Goal: Find specific page/section: Find specific page/section

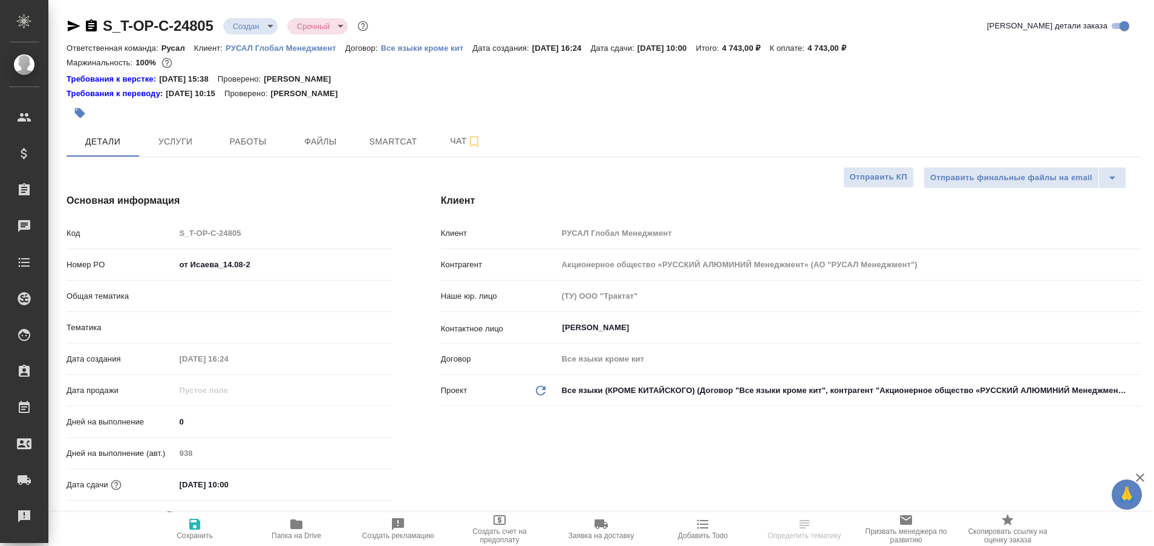
select select "RU"
type input "Русал"
type input "Журавлева [PERSON_NAME]"
select select "RU"
type textarea "x"
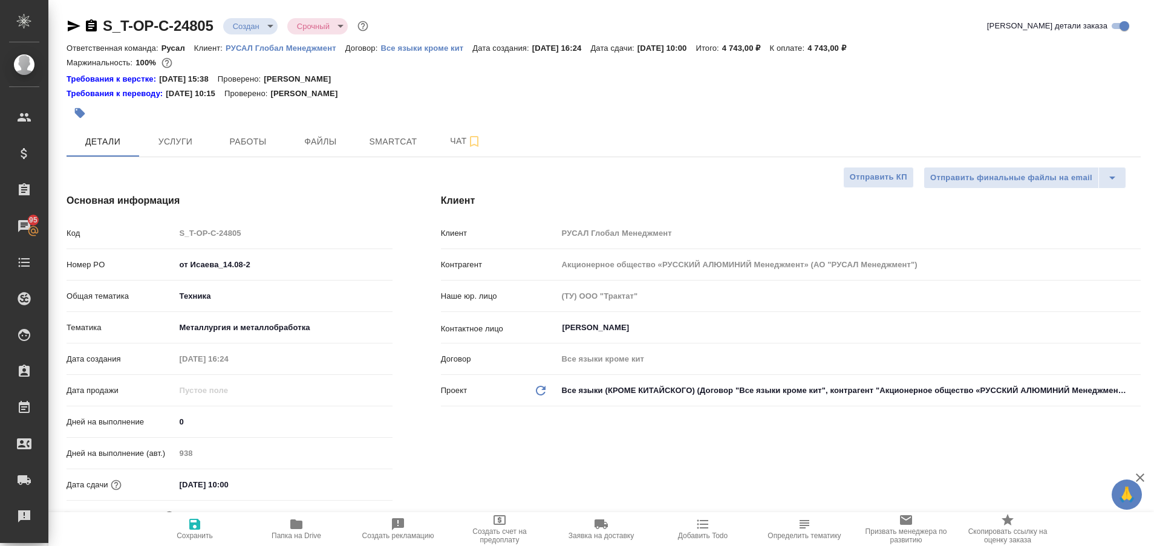
type textarea "x"
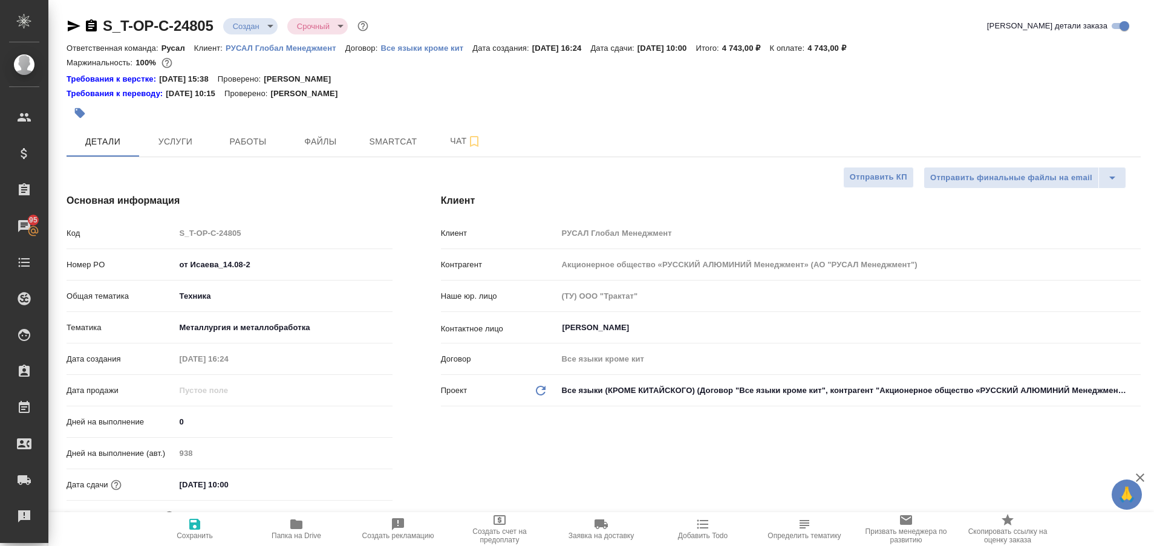
type textarea "x"
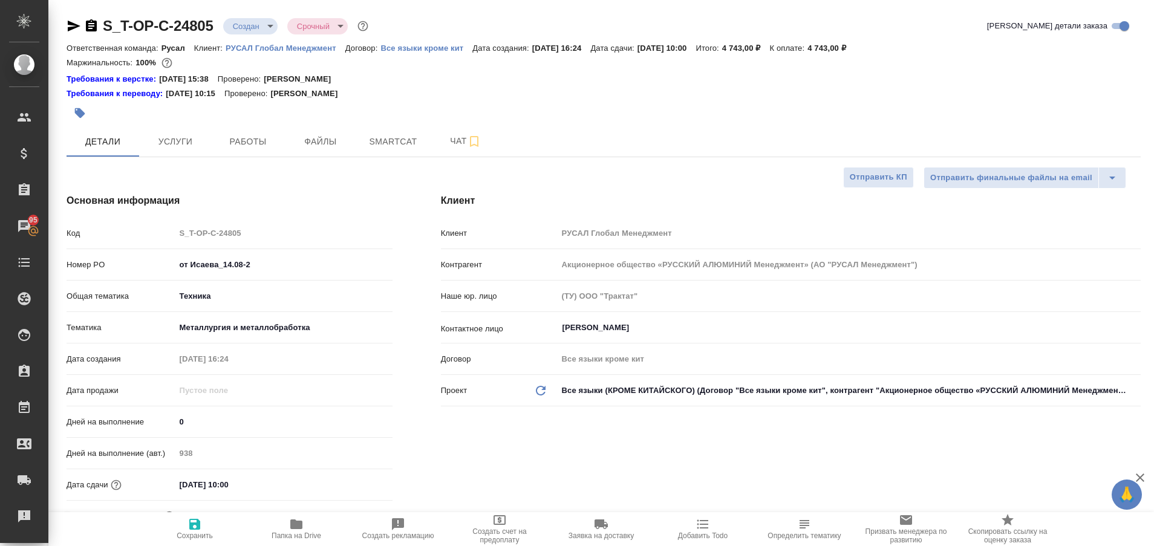
type textarea "x"
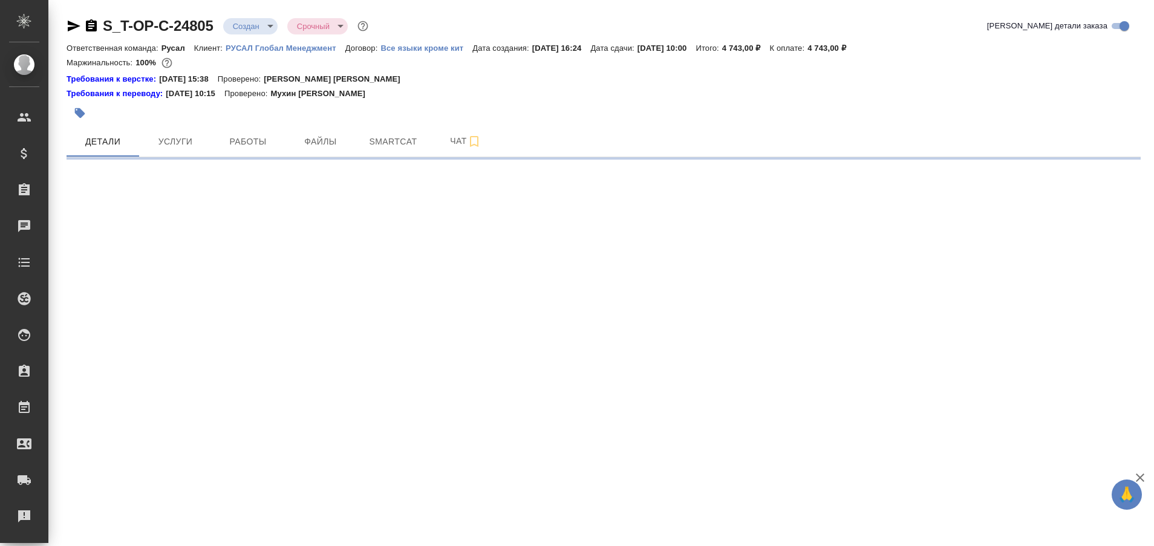
select select "RU"
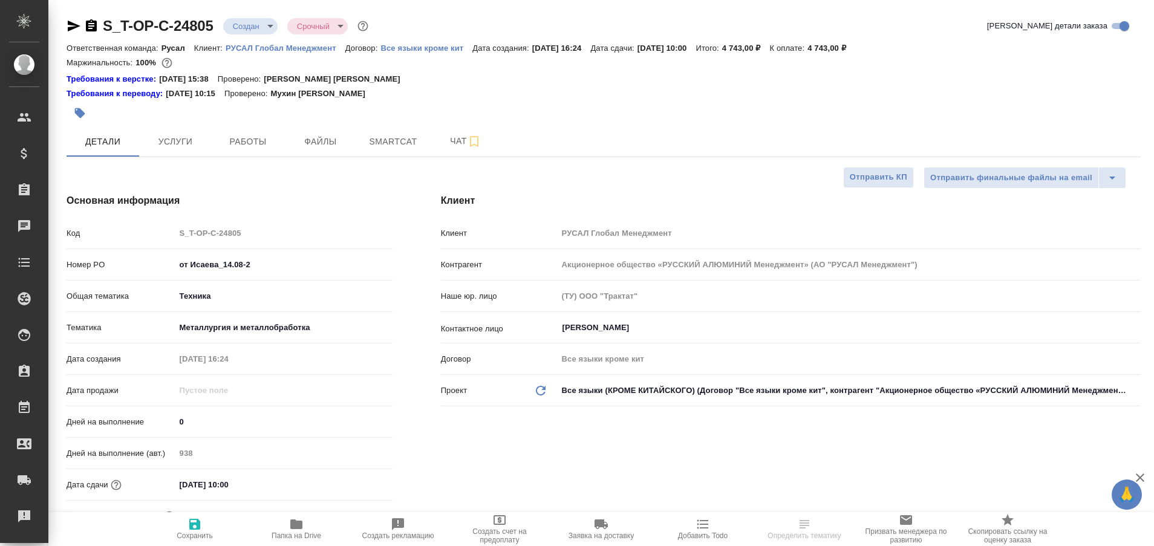
type textarea "x"
click at [241, 152] on button "Работы" at bounding box center [248, 141] width 73 height 30
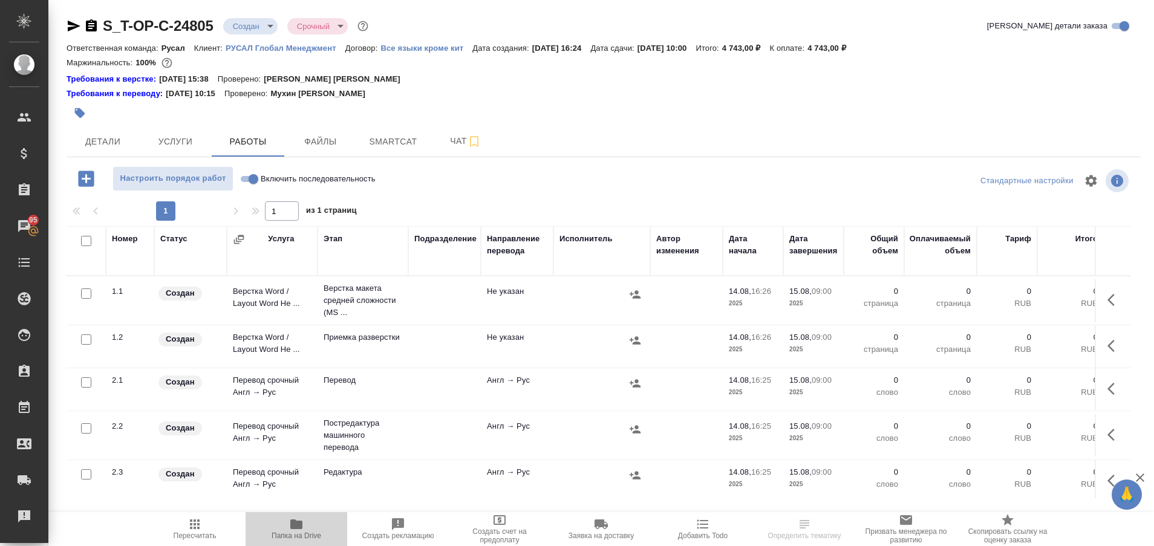
click at [291, 534] on span "Папка на Drive" at bounding box center [297, 536] width 50 height 8
click at [10, 505] on link "Рекламации" at bounding box center [24, 516] width 42 height 30
